Goal: Task Accomplishment & Management: Manage account settings

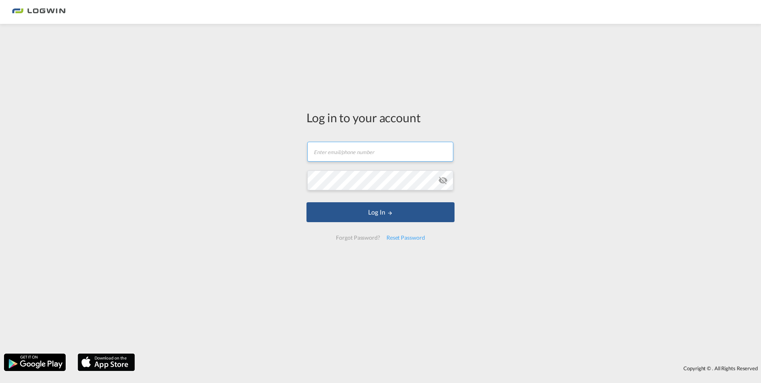
click at [365, 148] on input "text" at bounding box center [380, 152] width 146 height 20
type input "[EMAIL_ADDRESS][DOMAIN_NAME]"
click at [524, 242] on div "Log in to your account [PERSON_NAME][EMAIL_ADDRESS][DOMAIN_NAME] Password field…" at bounding box center [380, 189] width 761 height 322
click at [405, 236] on div "Reset Password" at bounding box center [405, 238] width 45 height 14
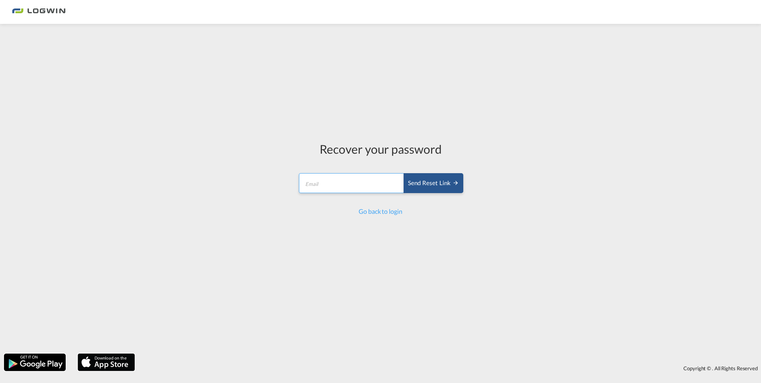
click at [360, 184] on input "email" at bounding box center [352, 183] width 106 height 20
type input "[EMAIL_ADDRESS][DOMAIN_NAME]"
click at [440, 184] on div "Send reset link" at bounding box center [433, 183] width 51 height 9
